Goal: Transaction & Acquisition: Purchase product/service

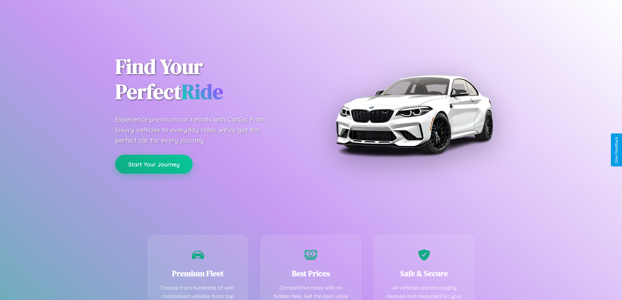
click at [154, 164] on button "Start Your Journey" at bounding box center [153, 164] width 77 height 19
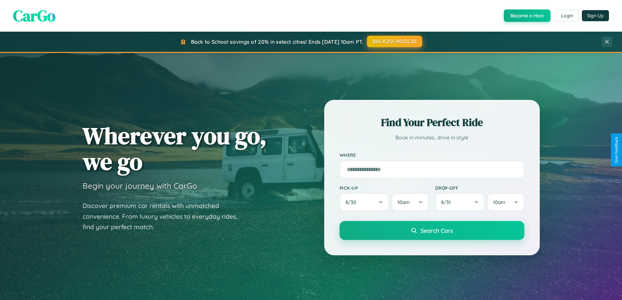
click at [394, 41] on button "BACK2SCHOOL20" at bounding box center [394, 42] width 55 height 12
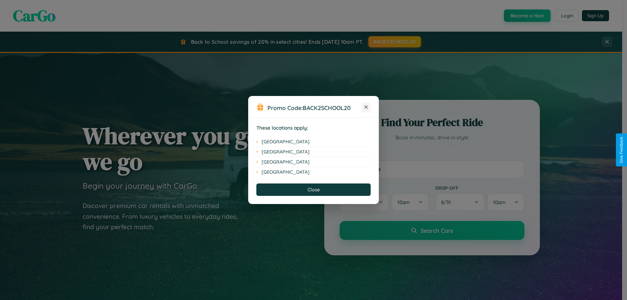
click at [366, 107] on icon at bounding box center [366, 107] width 4 height 4
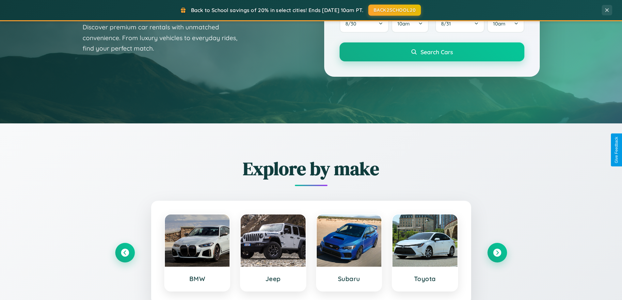
scroll to position [281, 0]
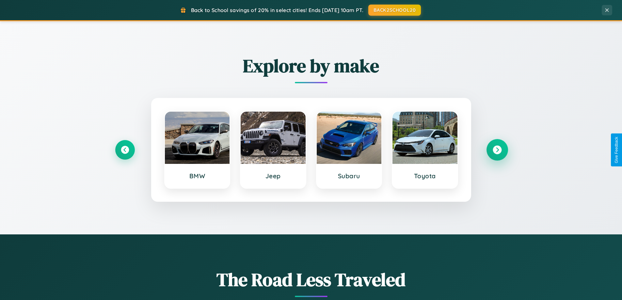
click at [497, 150] on icon at bounding box center [497, 150] width 9 height 9
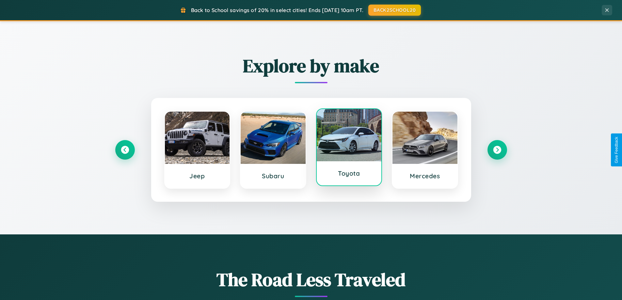
click at [349, 149] on div at bounding box center [349, 135] width 65 height 52
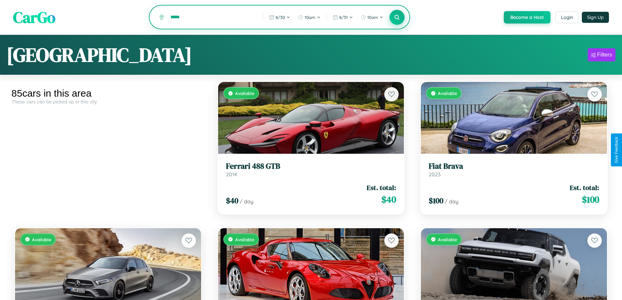
type input "*****"
click at [397, 18] on icon at bounding box center [397, 17] width 6 height 6
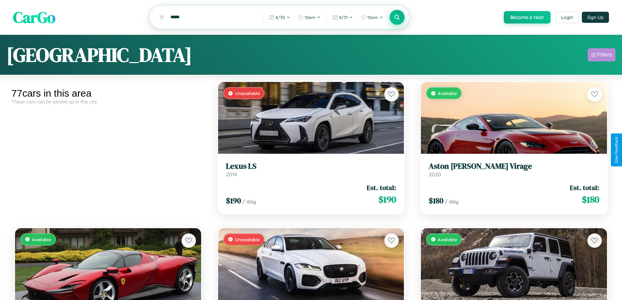
click at [601, 56] on div "Filters" at bounding box center [604, 55] width 15 height 7
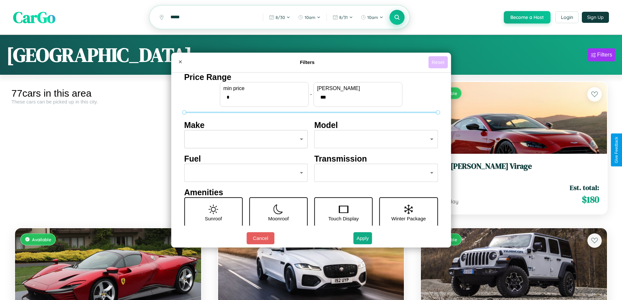
click at [439, 62] on button "Reset" at bounding box center [437, 62] width 19 height 12
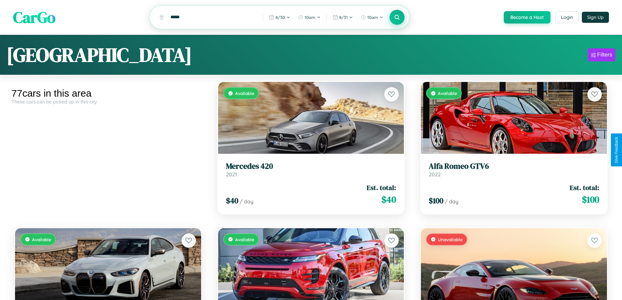
scroll to position [384, 0]
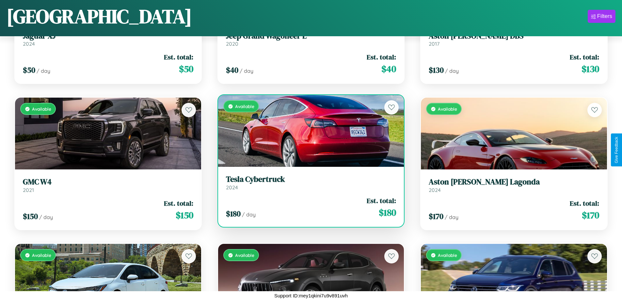
click at [308, 183] on h3 "Tesla Cybertruck" at bounding box center [311, 179] width 170 height 9
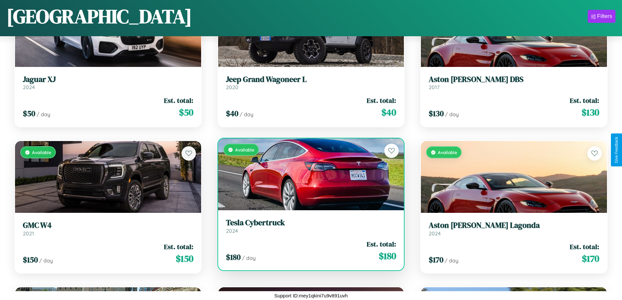
scroll to position [238, 0]
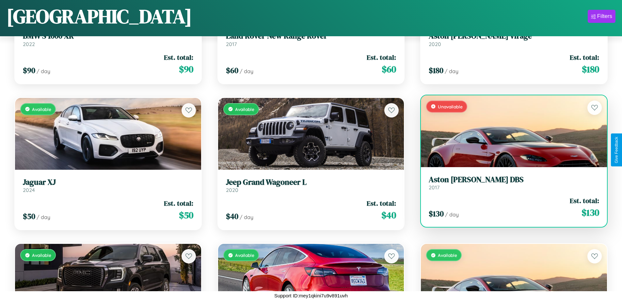
click at [509, 185] on link "Aston Martin DBS 2017" at bounding box center [514, 183] width 170 height 16
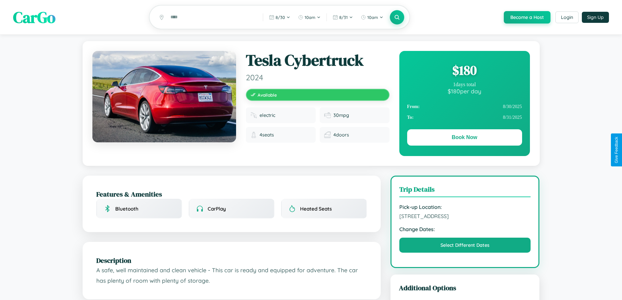
click at [464, 71] on div "$ 180" at bounding box center [464, 70] width 115 height 18
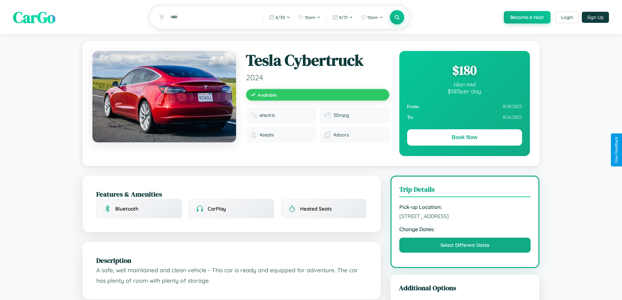
click at [464, 71] on div "$ 180" at bounding box center [464, 70] width 115 height 18
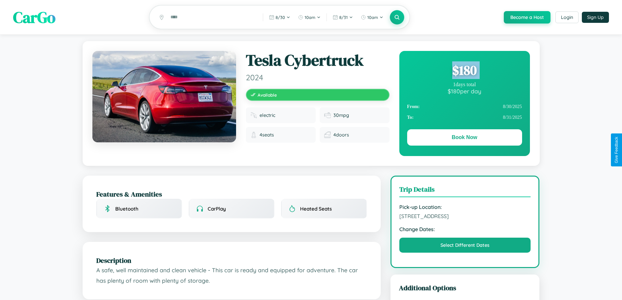
click at [464, 71] on div "$ 180" at bounding box center [464, 70] width 115 height 18
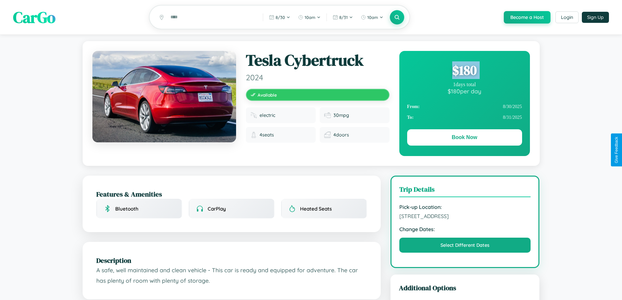
click at [464, 71] on div "$ 180" at bounding box center [464, 70] width 115 height 18
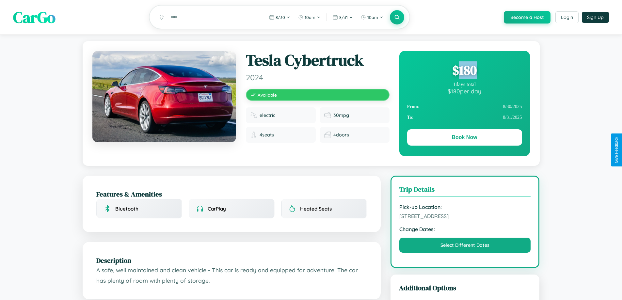
click at [464, 71] on div "$ 180" at bounding box center [464, 70] width 115 height 18
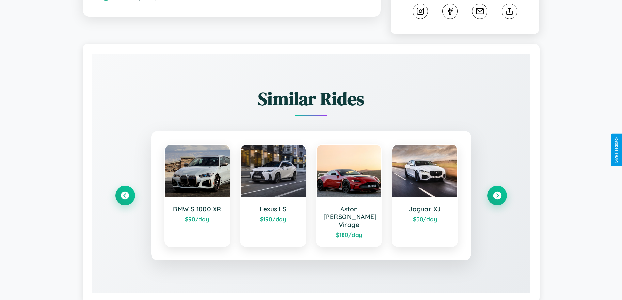
scroll to position [363, 0]
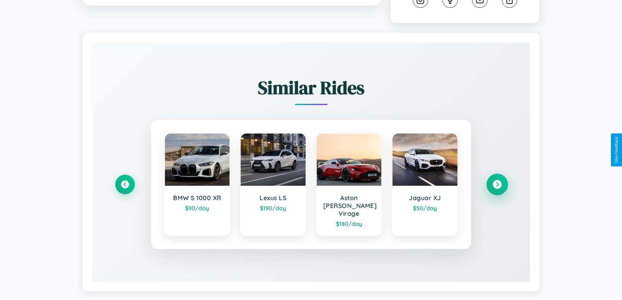
click at [497, 181] on icon at bounding box center [497, 184] width 9 height 9
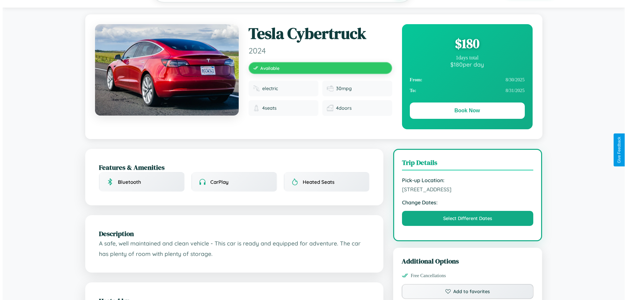
scroll to position [0, 0]
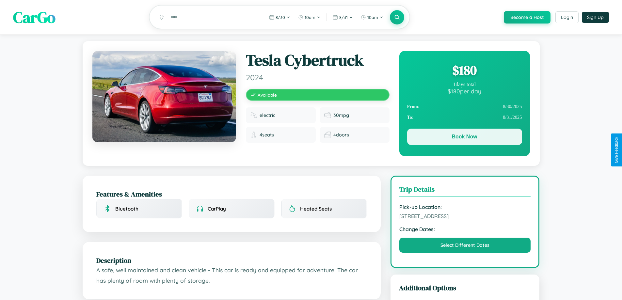
click at [464, 138] on button "Book Now" at bounding box center [464, 137] width 115 height 16
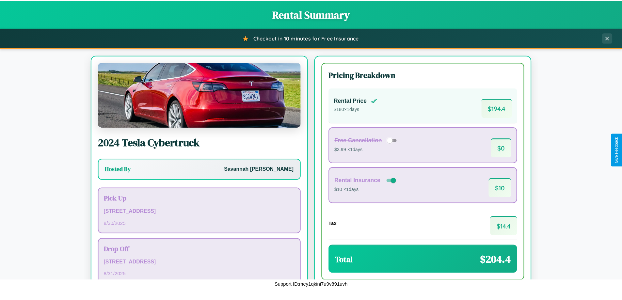
scroll to position [45, 0]
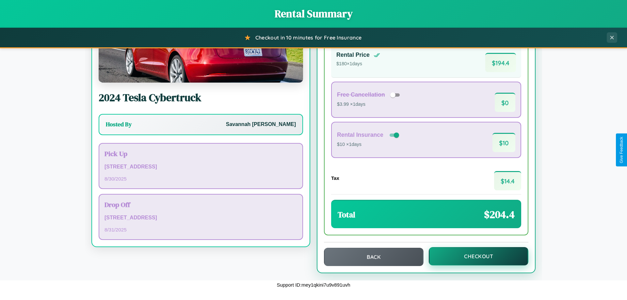
click at [474, 256] on button "Checkout" at bounding box center [479, 256] width 100 height 18
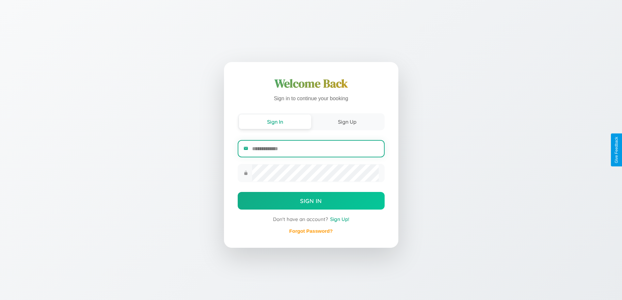
click at [315, 149] on input "email" at bounding box center [315, 149] width 126 height 16
type input "**********"
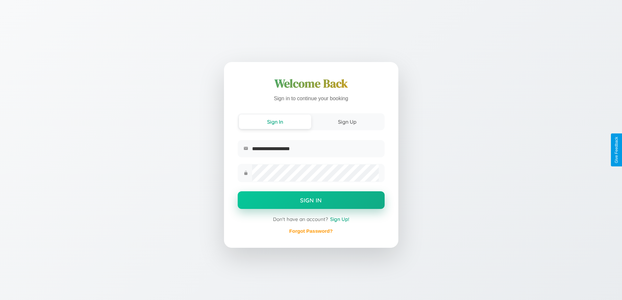
click at [311, 201] on button "Sign In" at bounding box center [311, 200] width 147 height 18
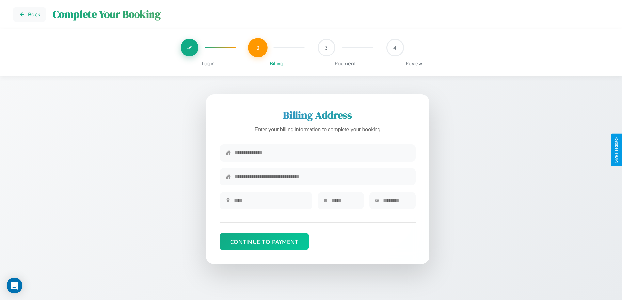
click at [322, 153] on input "text" at bounding box center [321, 153] width 175 height 16
type input "**********"
click at [270, 203] on input "text" at bounding box center [270, 201] width 72 height 16
type input "********"
click at [344, 203] on input "text" at bounding box center [344, 201] width 27 height 16
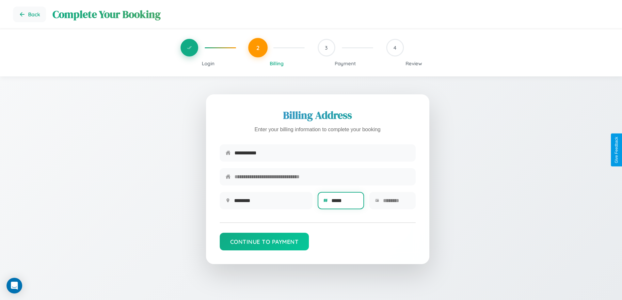
type input "*****"
click at [396, 203] on input "text" at bounding box center [396, 201] width 27 height 16
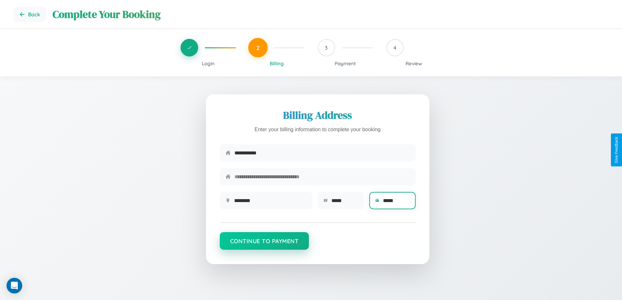
type input "*****"
click at [264, 244] on button "Continue to Payment" at bounding box center [264, 241] width 89 height 18
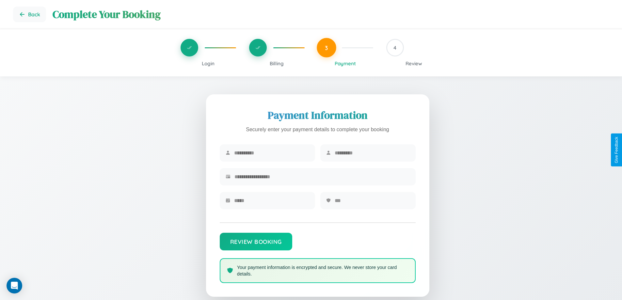
click at [271, 153] on input "text" at bounding box center [271, 153] width 75 height 16
type input "****"
click at [372, 153] on input "text" at bounding box center [372, 153] width 75 height 16
type input "*****"
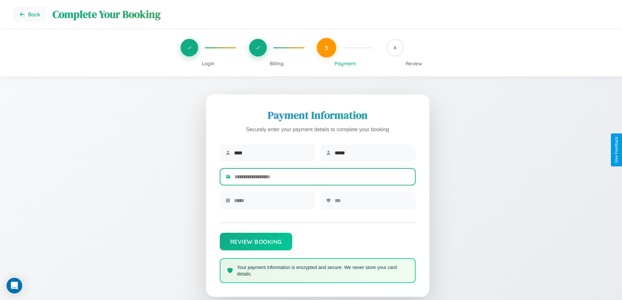
click at [322, 178] on input "text" at bounding box center [321, 177] width 175 height 16
type input "**********"
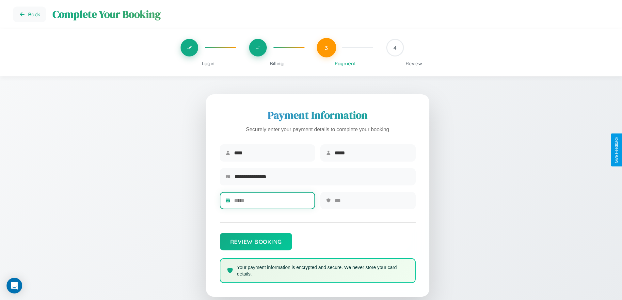
click at [271, 203] on input "text" at bounding box center [271, 201] width 75 height 16
type input "*****"
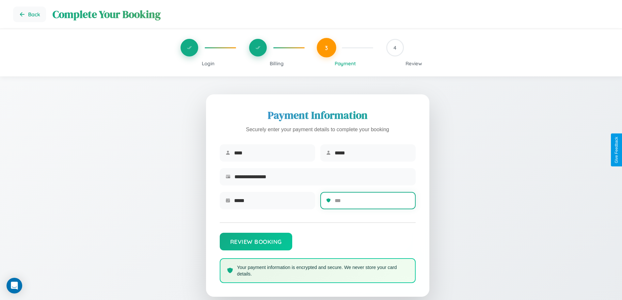
click at [372, 203] on input "text" at bounding box center [372, 201] width 75 height 16
type input "***"
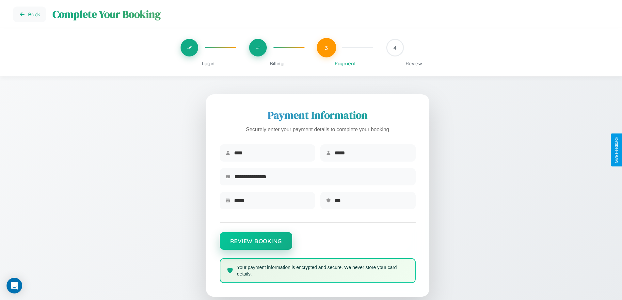
click at [256, 244] on button "Review Booking" at bounding box center [256, 241] width 72 height 18
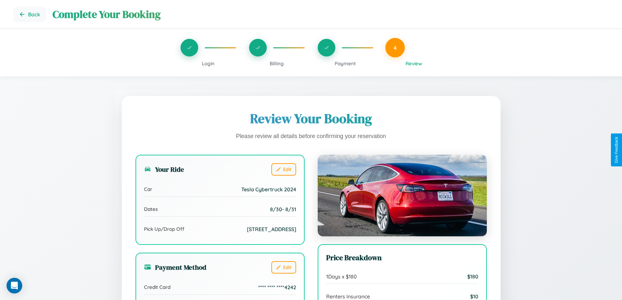
click at [345, 63] on span "Payment" at bounding box center [345, 63] width 21 height 6
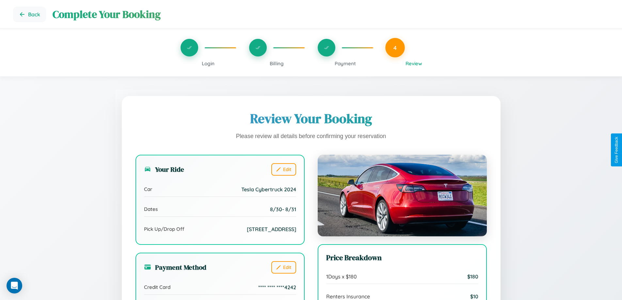
click at [345, 63] on span "Payment" at bounding box center [345, 63] width 21 height 6
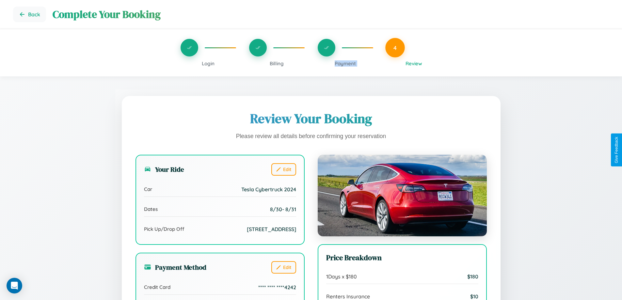
click at [345, 63] on span "Payment" at bounding box center [345, 63] width 21 height 6
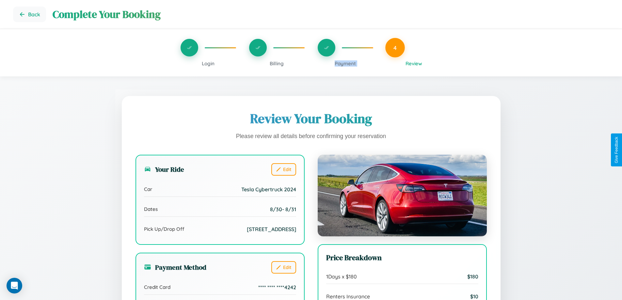
click at [345, 63] on span "Payment" at bounding box center [345, 63] width 21 height 6
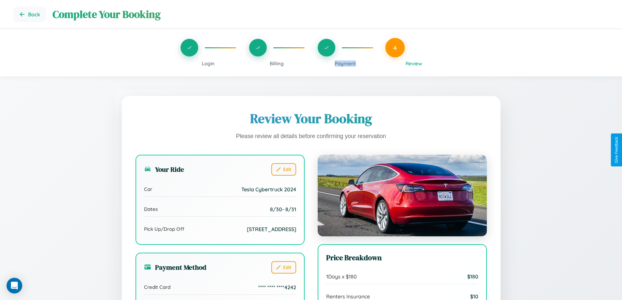
click at [345, 63] on span "Payment" at bounding box center [345, 63] width 21 height 6
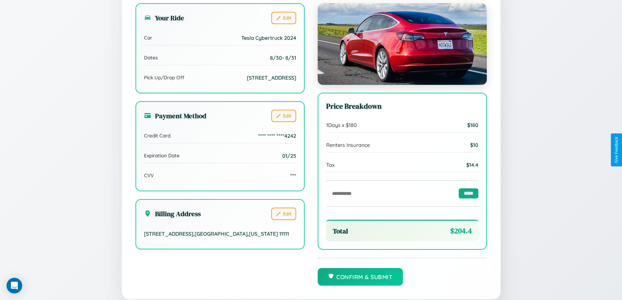
scroll to position [180, 0]
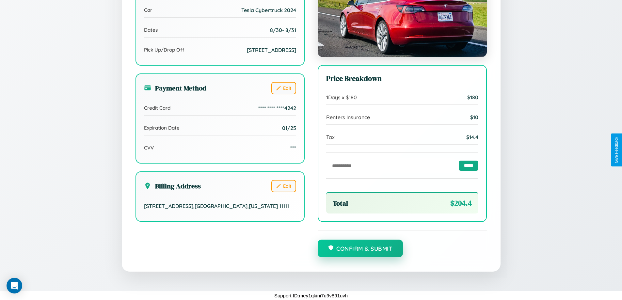
click at [360, 249] on button "Confirm & Submit" at bounding box center [361, 249] width 86 height 18
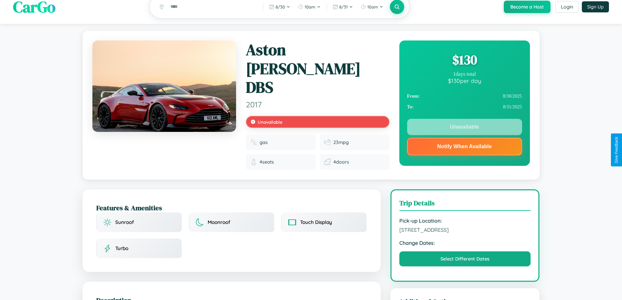
scroll to position [190, 0]
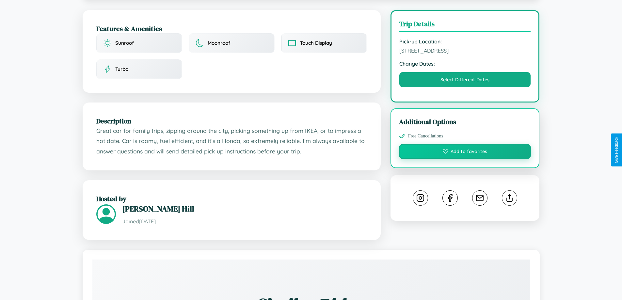
click at [465, 150] on button "Add to favorites" at bounding box center [465, 151] width 132 height 15
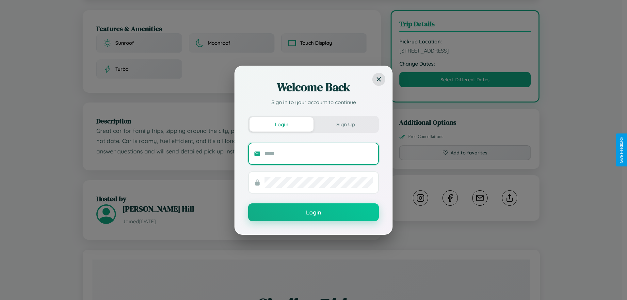
click at [319, 153] on input "text" at bounding box center [318, 154] width 108 height 10
type input "**********"
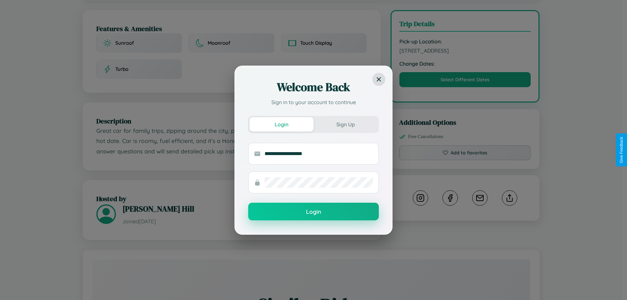
click at [313, 212] on button "Login" at bounding box center [313, 212] width 131 height 18
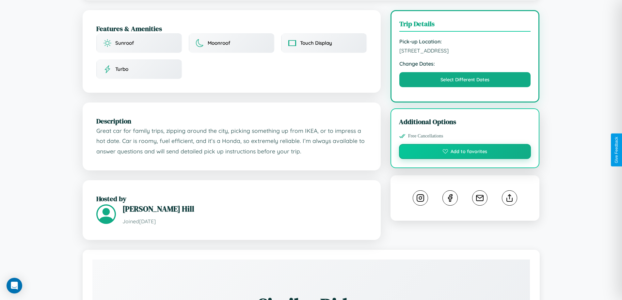
click at [465, 149] on button "Add to favorites" at bounding box center [465, 151] width 132 height 15
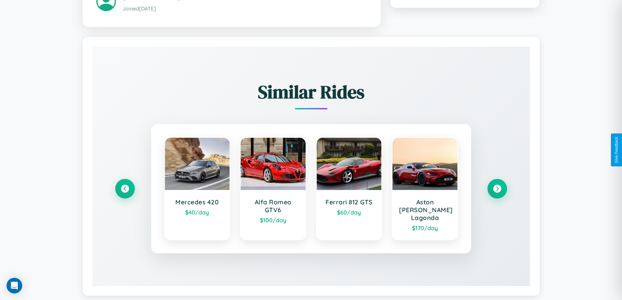
scroll to position [403, 0]
click at [497, 184] on icon at bounding box center [497, 188] width 9 height 9
